Goal: Navigation & Orientation: Find specific page/section

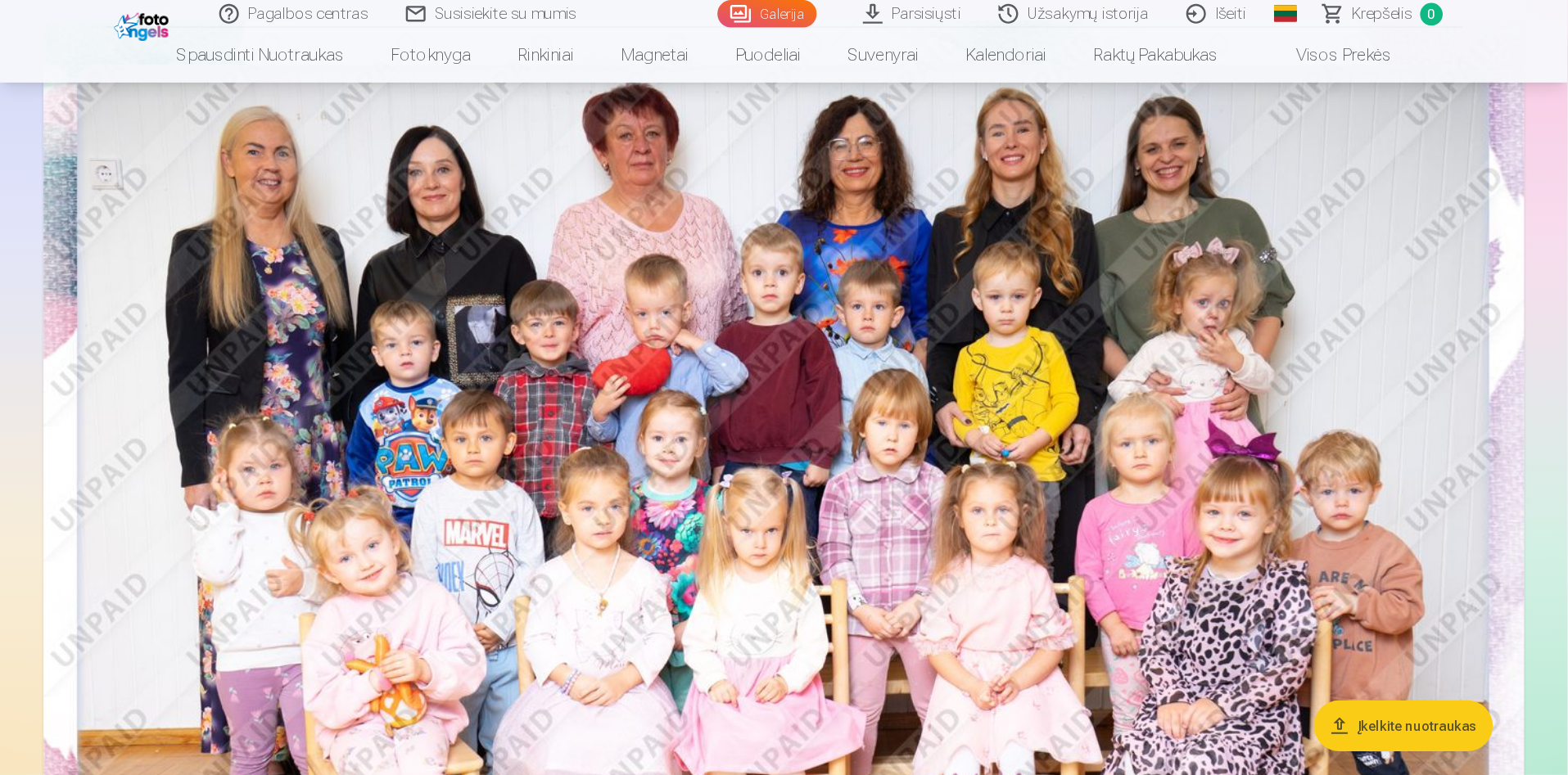
scroll to position [164, 0]
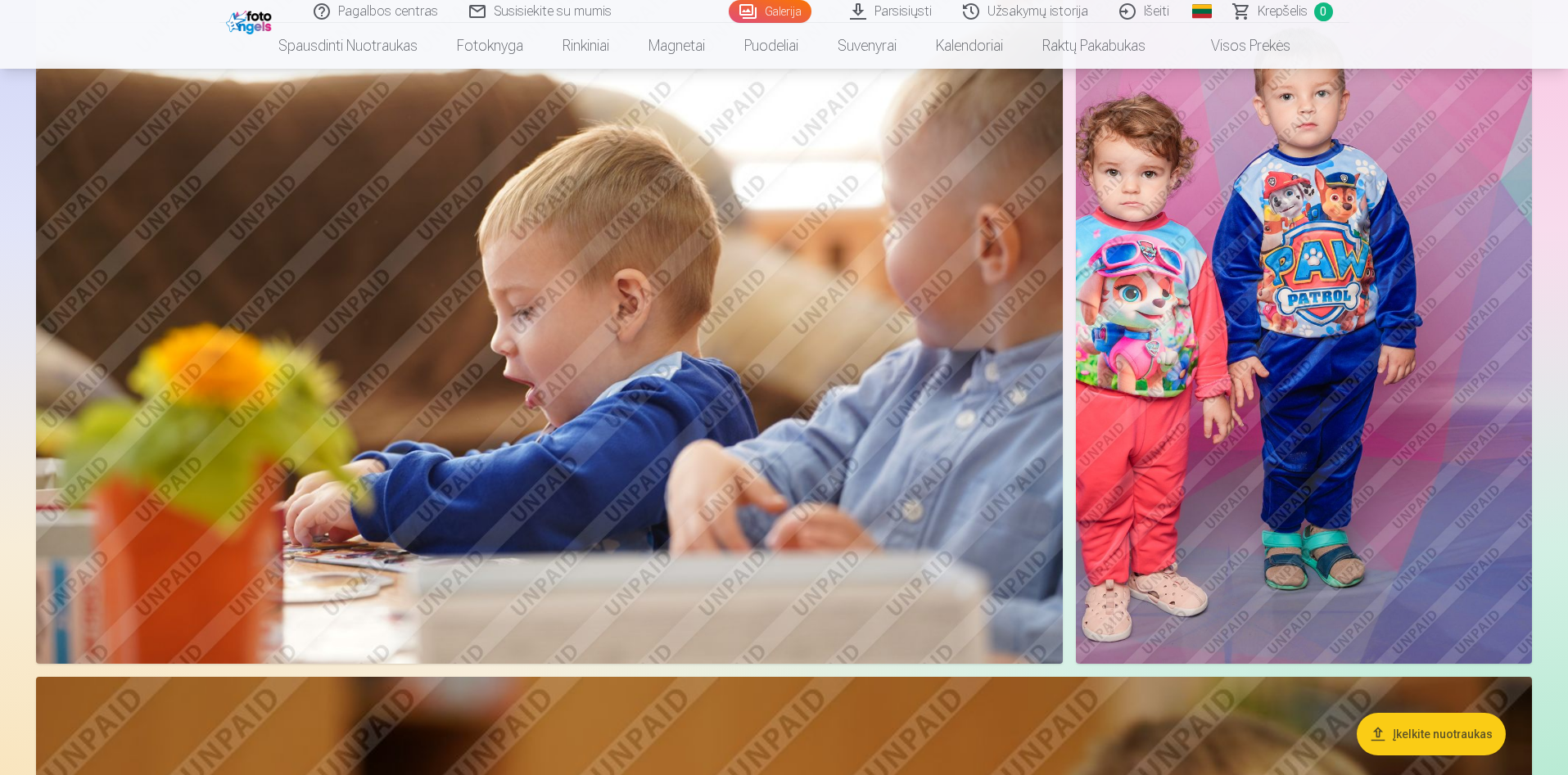
click at [1043, 342] on img at bounding box center [1304, 321] width 456 height 684
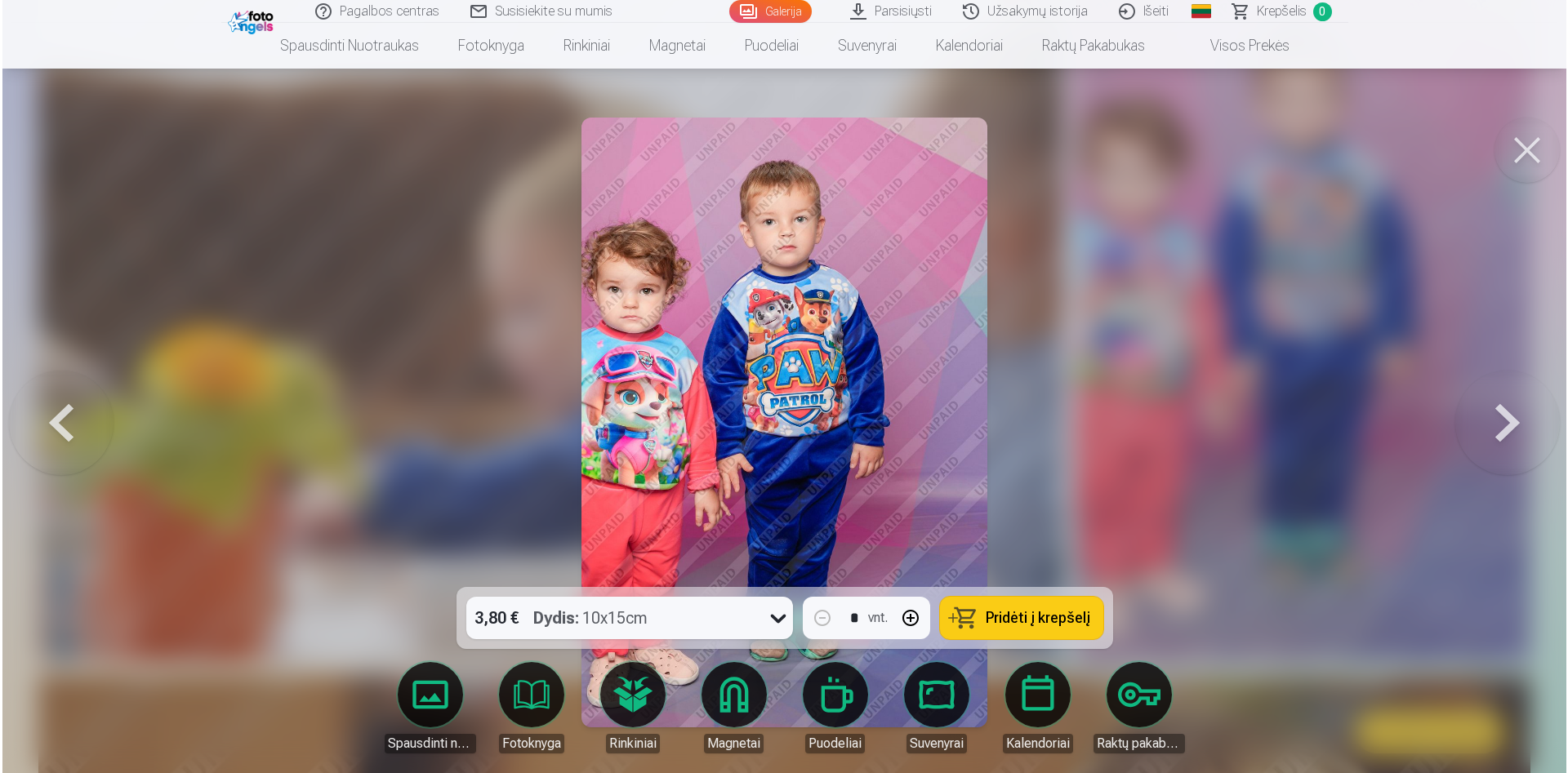
scroll to position [9987, 0]
click at [1041, 147] on button at bounding box center [1529, 150] width 65 height 65
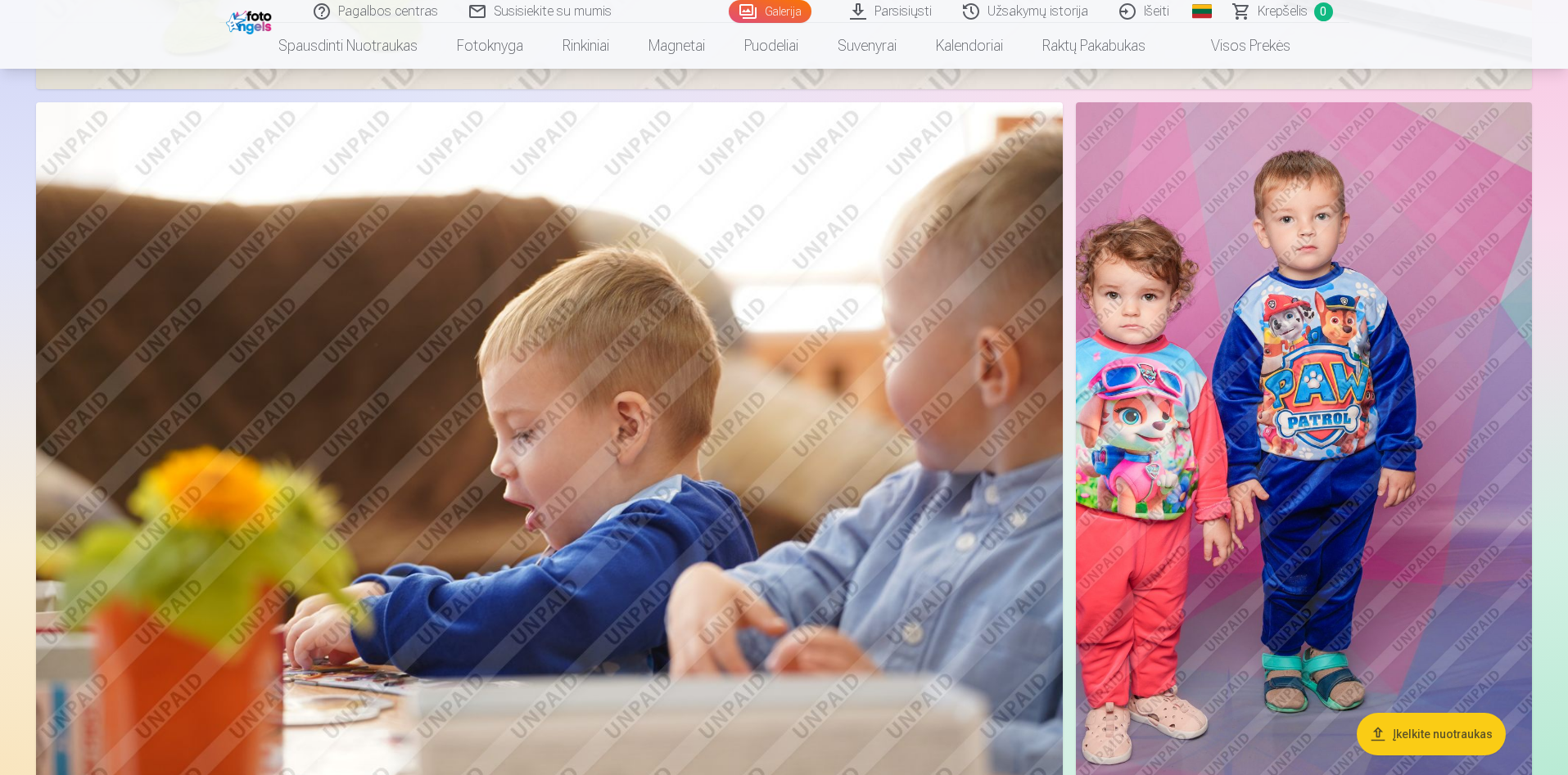
click at [1043, 455] on img at bounding box center [1304, 444] width 456 height 684
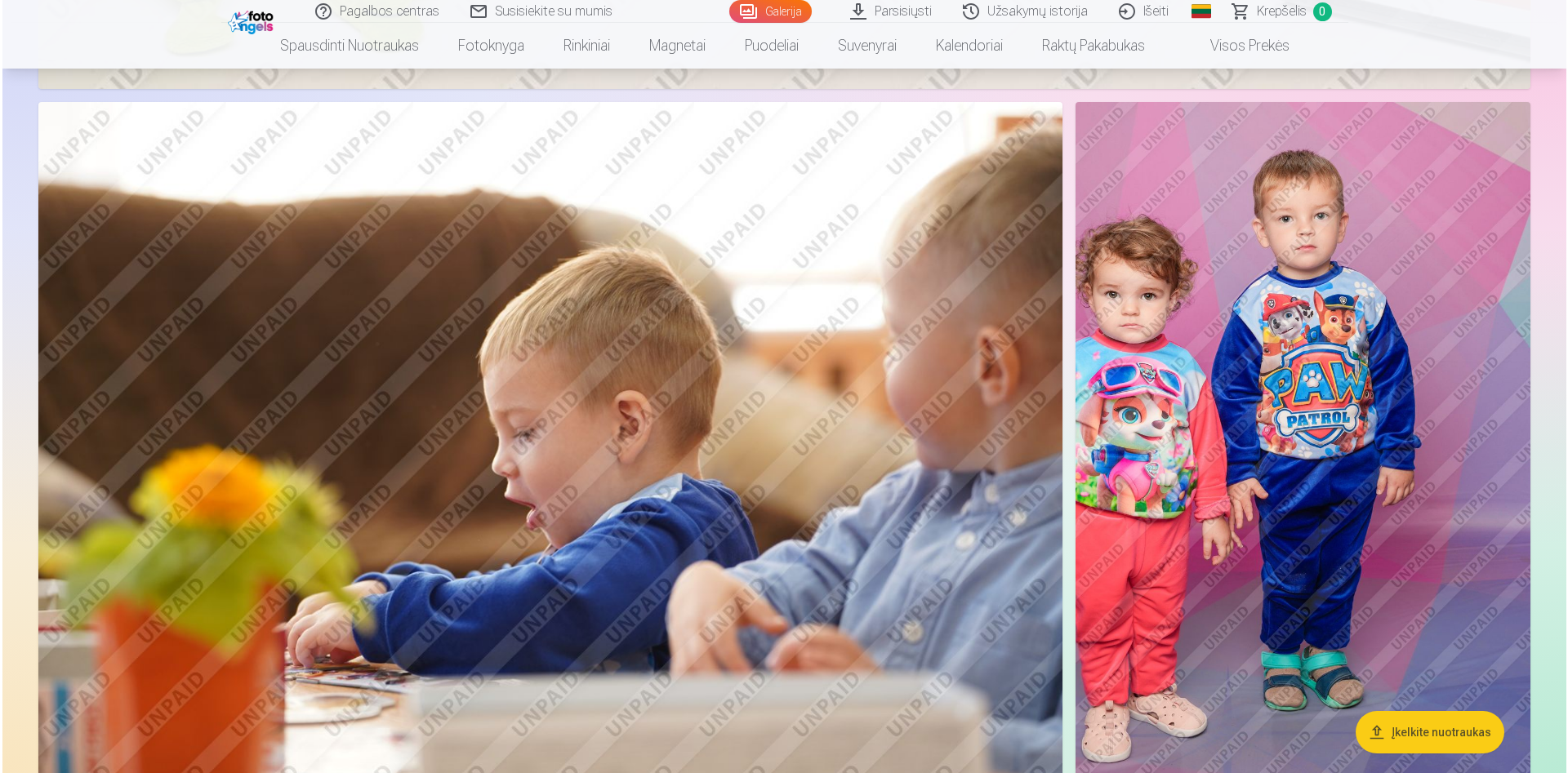
scroll to position [9861, 0]
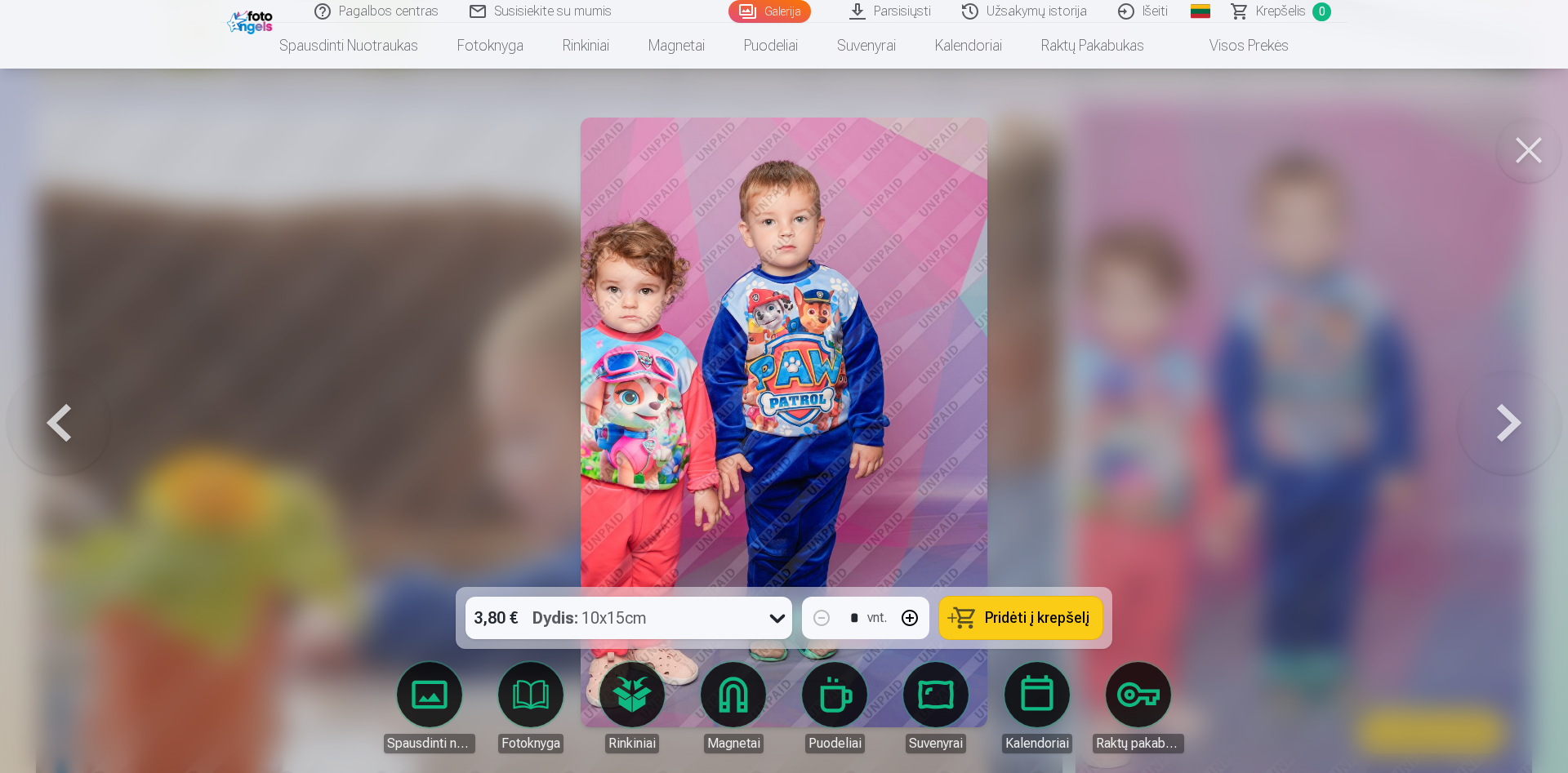
click at [1041, 514] on div at bounding box center [784, 386] width 1568 height 773
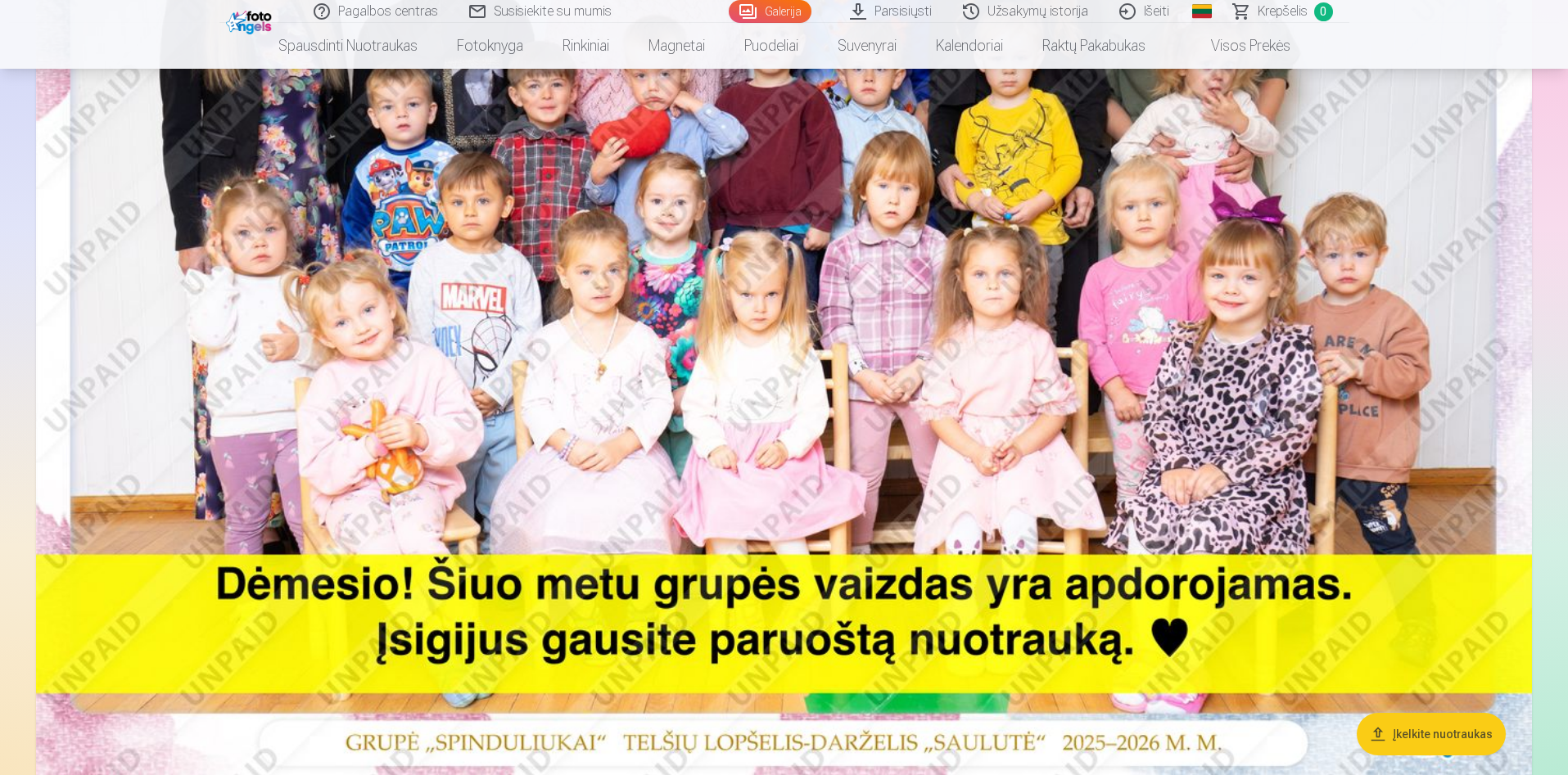
scroll to position [368, 0]
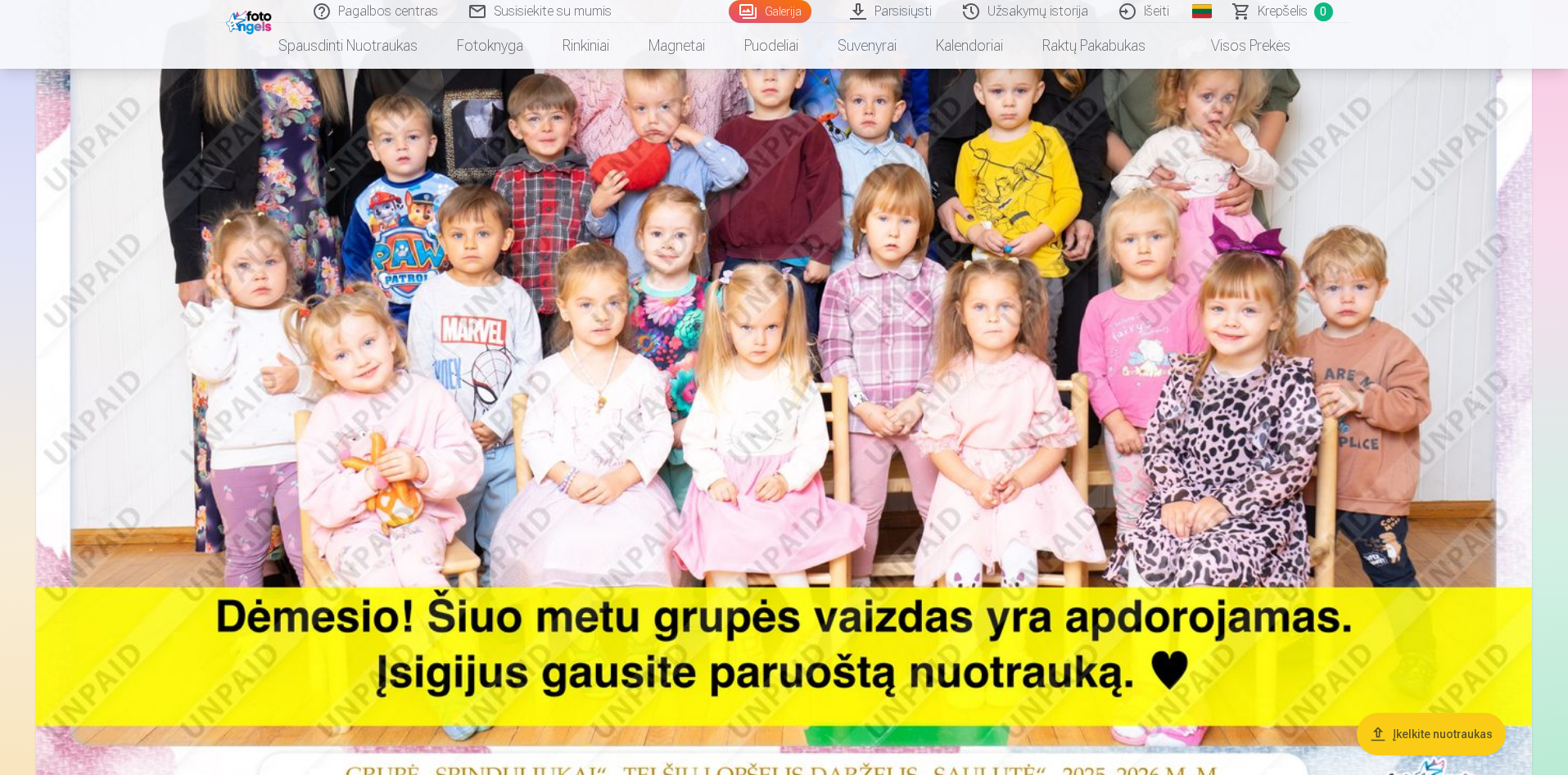
click at [852, 515] on img at bounding box center [784, 311] width 1496 height 998
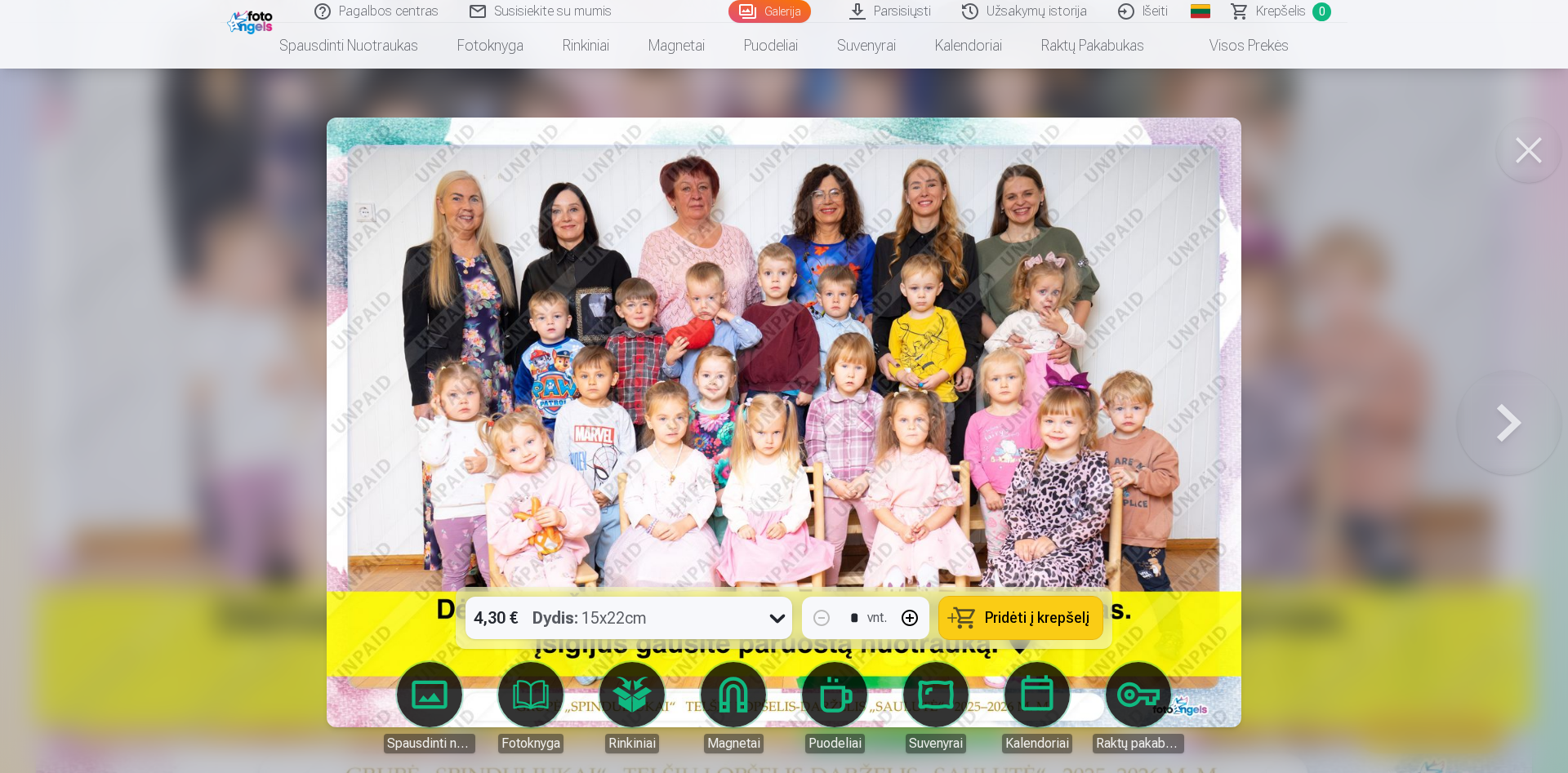
click at [1041, 158] on button at bounding box center [1529, 150] width 65 height 65
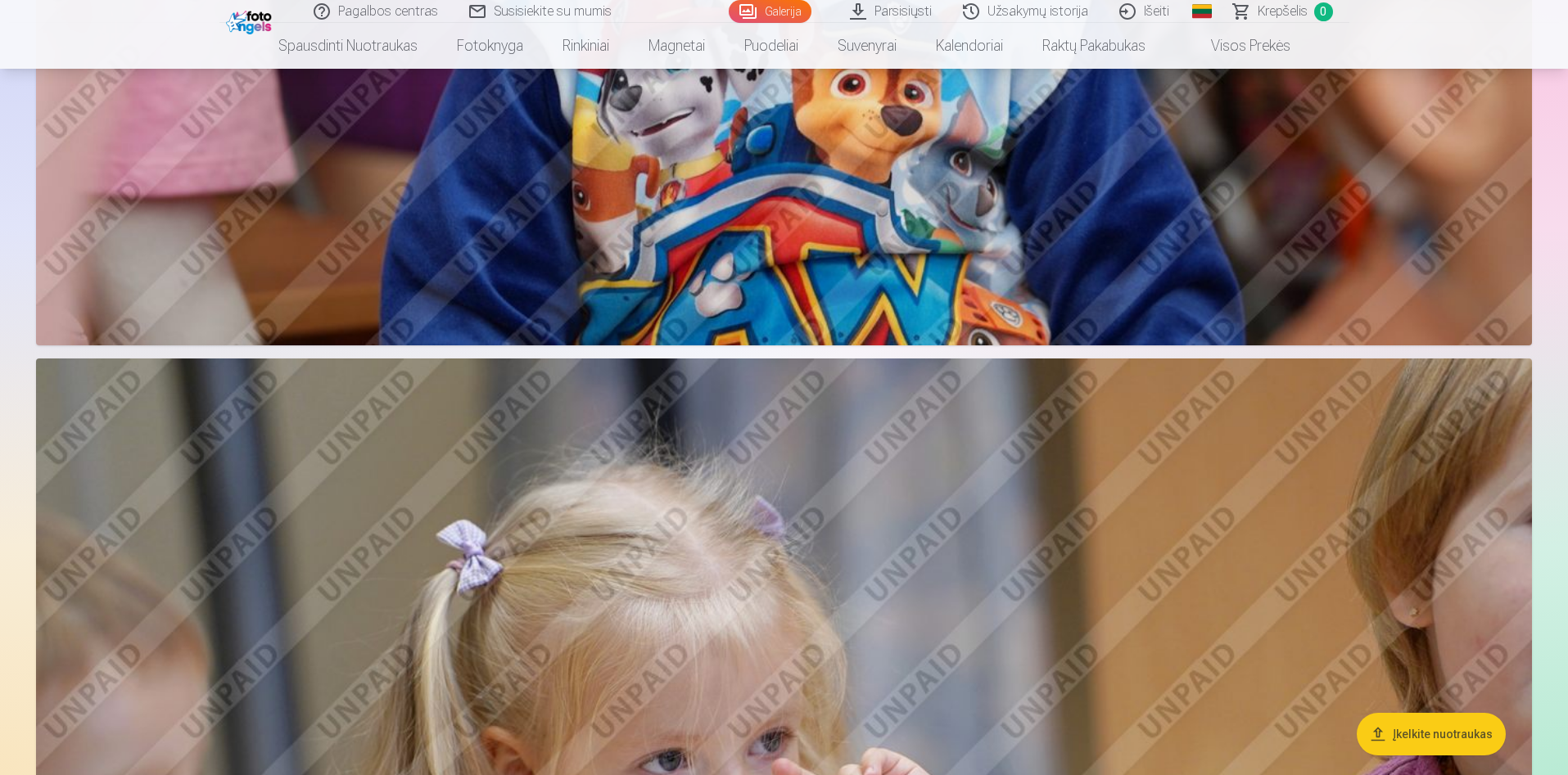
scroll to position [1105, 0]
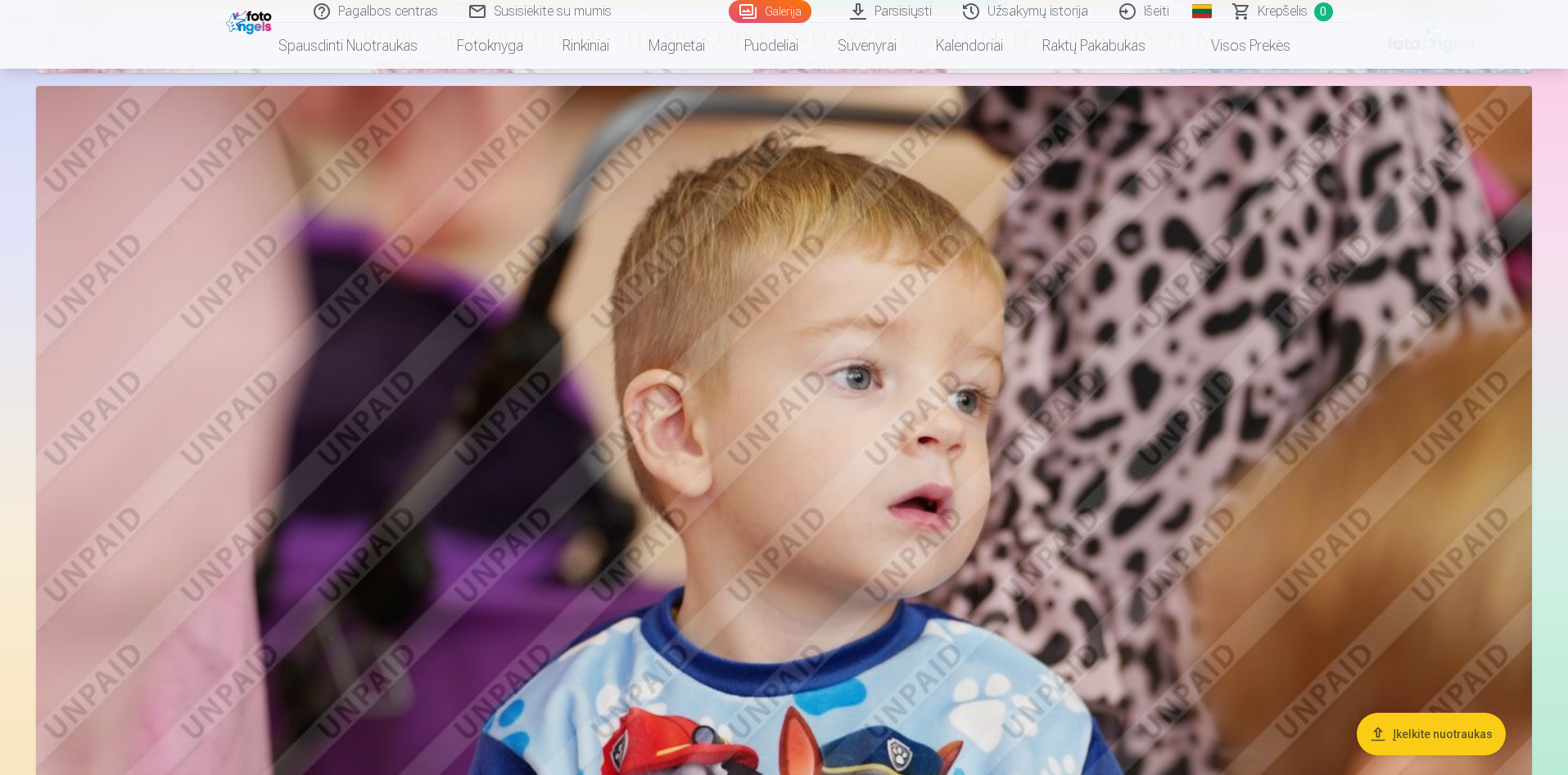
click at [759, 14] on link "Galerija" at bounding box center [769, 11] width 83 height 23
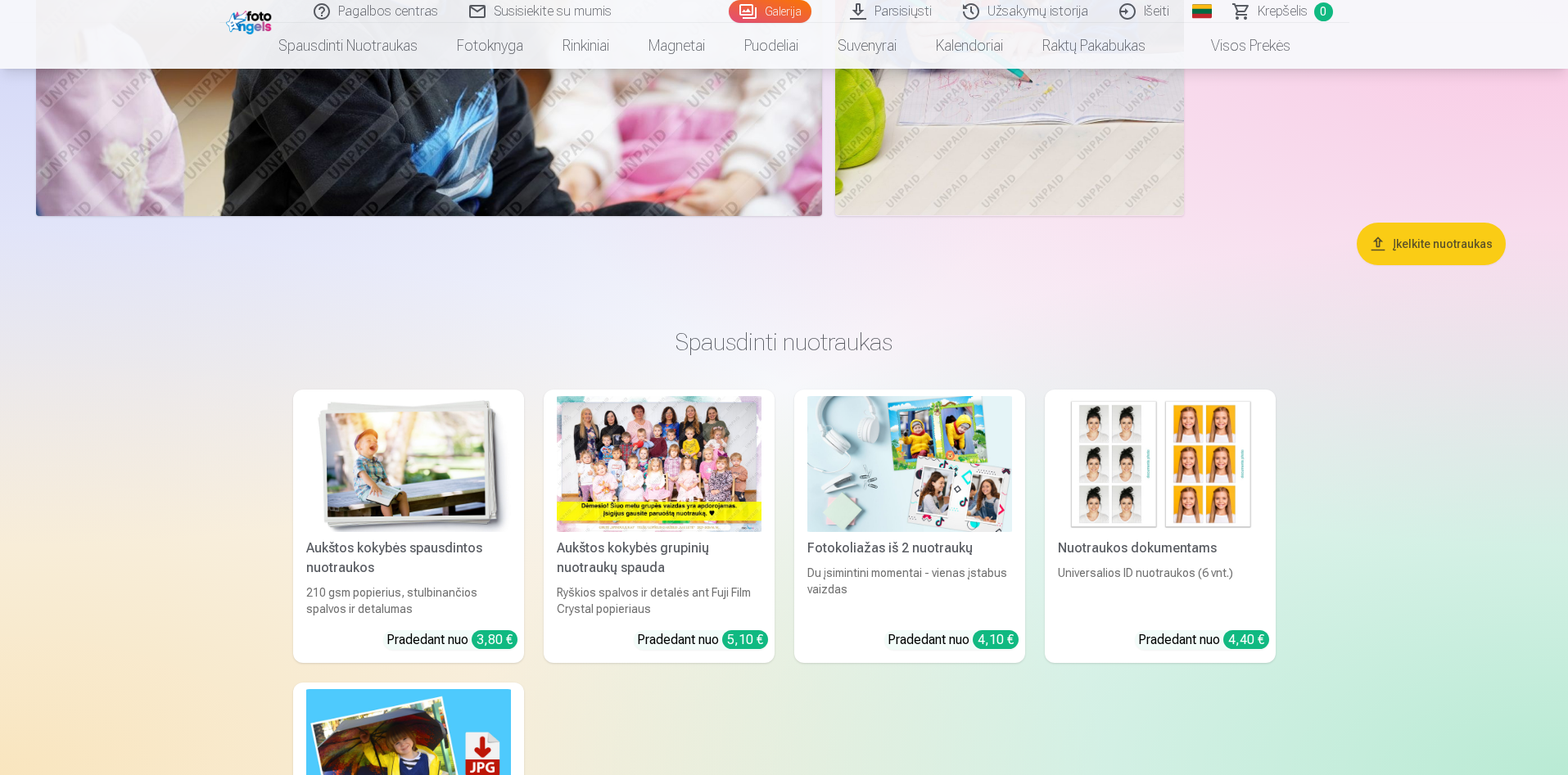
scroll to position [18909, 0]
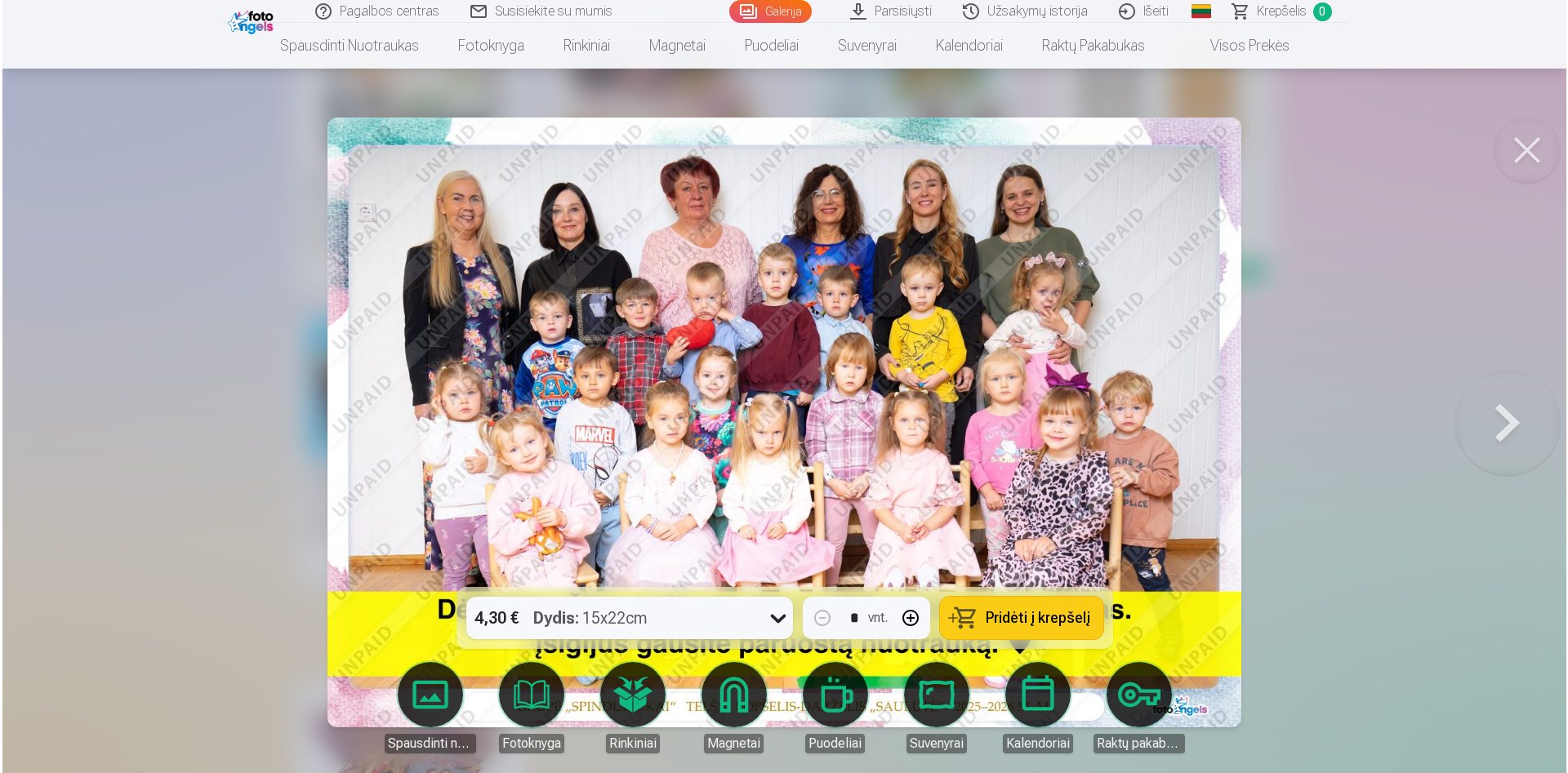
scroll to position [367, 0]
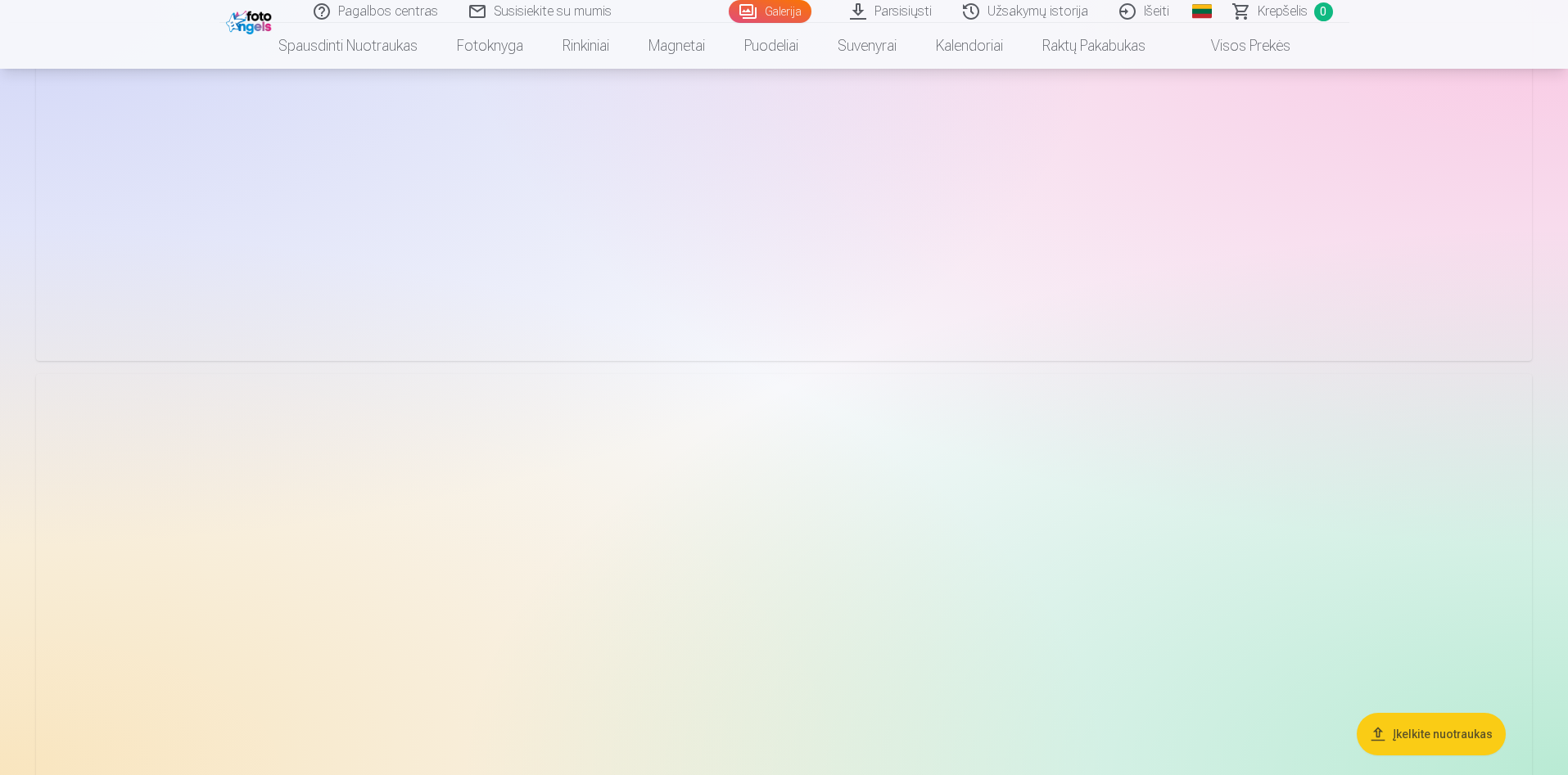
scroll to position [737, 0]
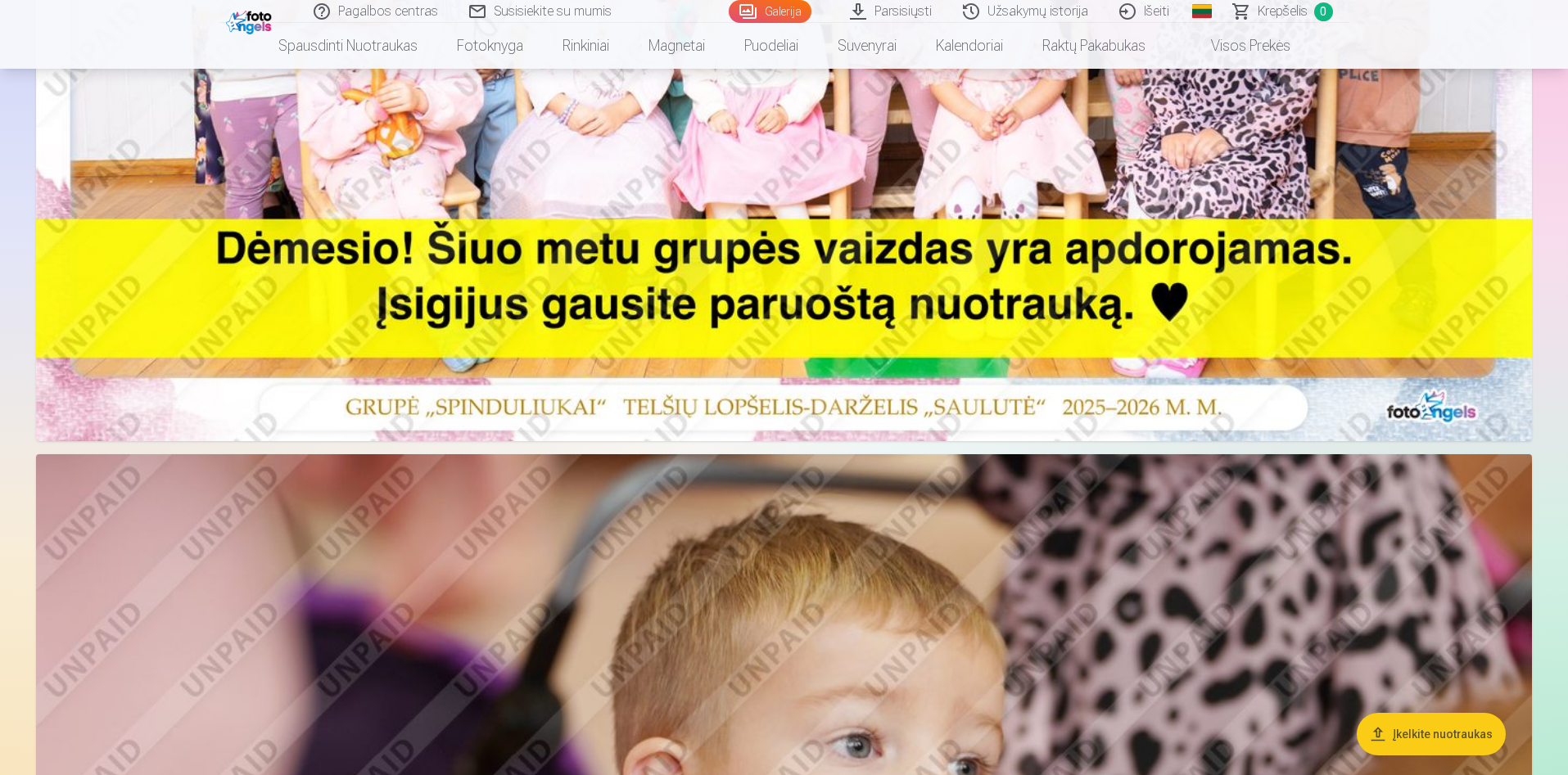
click at [916, 7] on link "Parsisiųsti" at bounding box center [891, 11] width 113 height 23
